Goal: Task Accomplishment & Management: Manage account settings

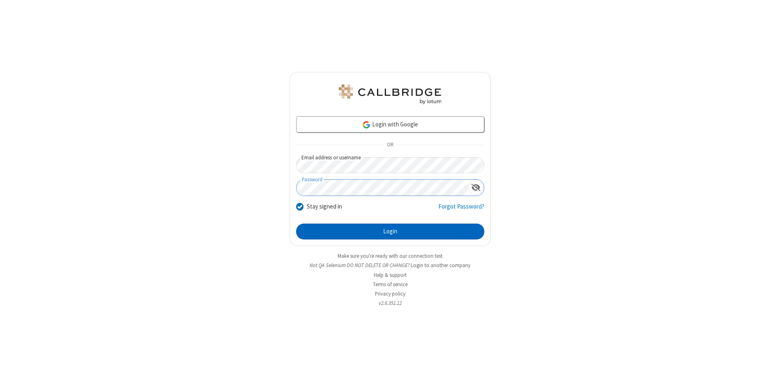
click at [390, 232] on button "Login" at bounding box center [390, 231] width 188 height 16
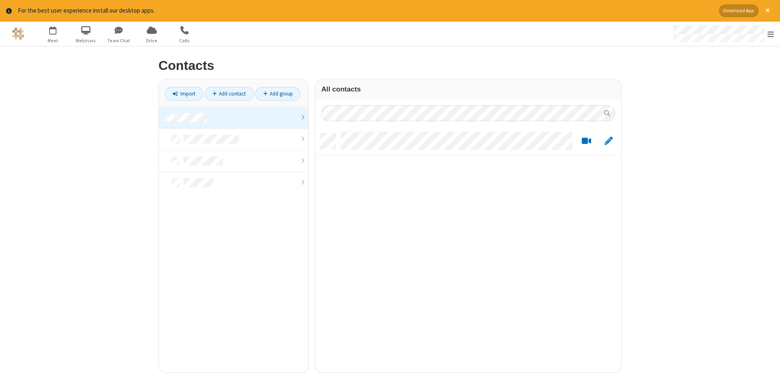
click at [234, 117] on link at bounding box center [233, 118] width 149 height 22
click at [229, 93] on link "Add contact" at bounding box center [229, 94] width 49 height 14
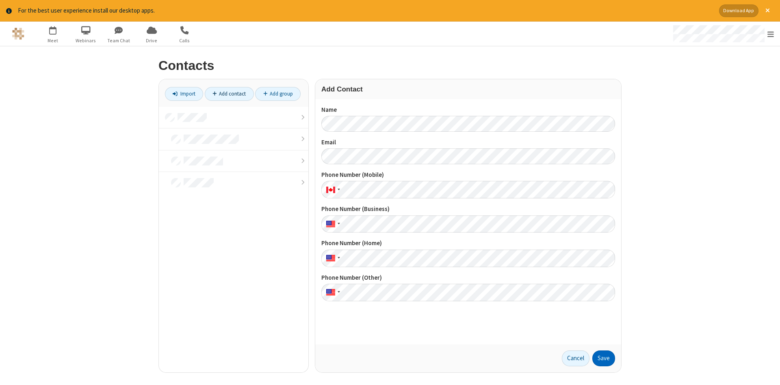
click at [604, 358] on button "Save" at bounding box center [603, 358] width 23 height 16
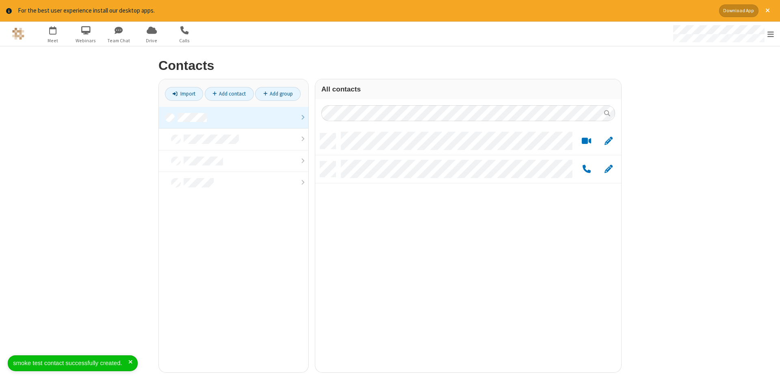
scroll to position [245, 306]
